Goal: Entertainment & Leisure: Consume media (video, audio)

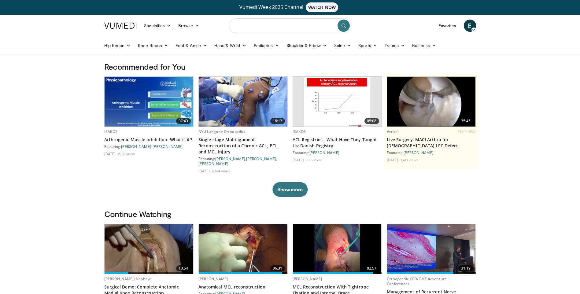
click at [284, 24] on input "Search topics, interventions" at bounding box center [290, 25] width 122 height 15
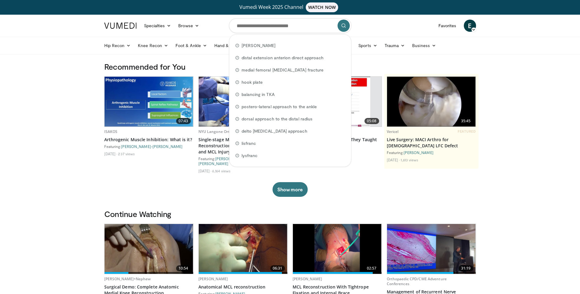
click at [15, 28] on header "Specialties Adult & Family Medicine Allergy, Asthma, Immunology Anesthesiology …" at bounding box center [290, 35] width 580 height 40
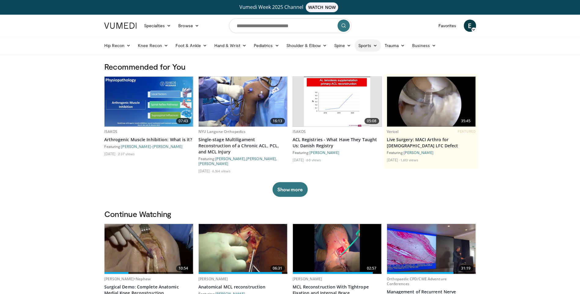
click at [367, 46] on link "Sports" at bounding box center [368, 45] width 26 height 12
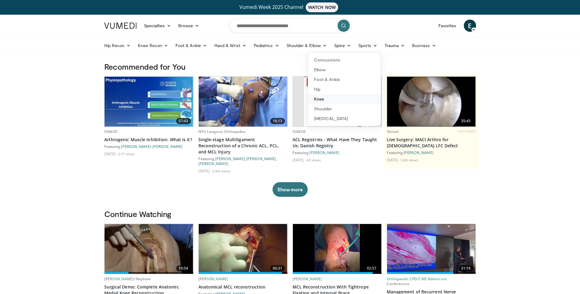
click at [322, 98] on link "Knee" at bounding box center [344, 99] width 73 height 10
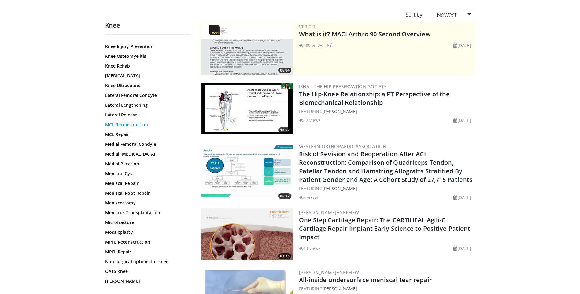
scroll to position [337, 0]
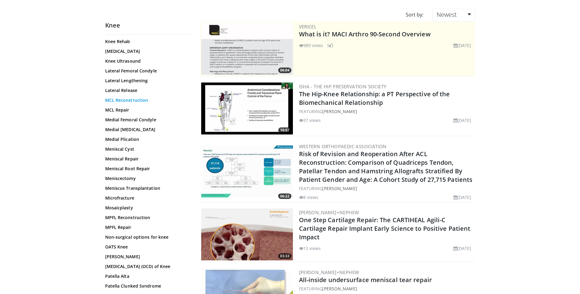
click at [126, 101] on link "MCL Reconstruction" at bounding box center [146, 100] width 83 height 6
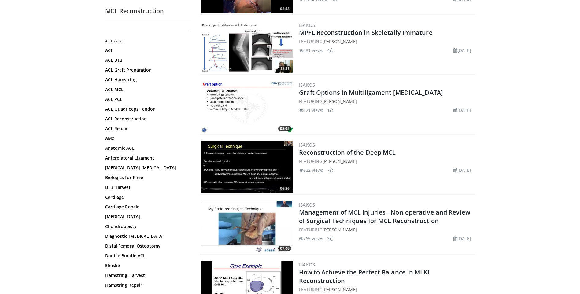
scroll to position [673, 0]
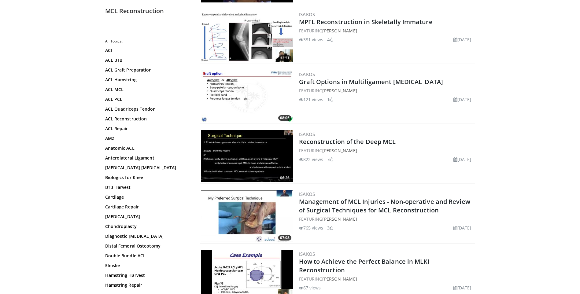
click at [235, 156] on img at bounding box center [247, 156] width 92 height 52
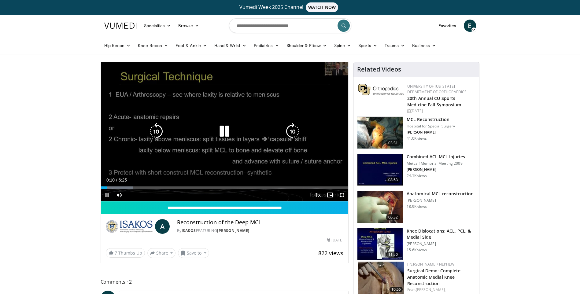
click at [261, 128] on div "Video Player" at bounding box center [224, 131] width 149 height 12
click at [223, 131] on icon "Video Player" at bounding box center [224, 131] width 17 height 17
